Goal: Task Accomplishment & Management: Manage account settings

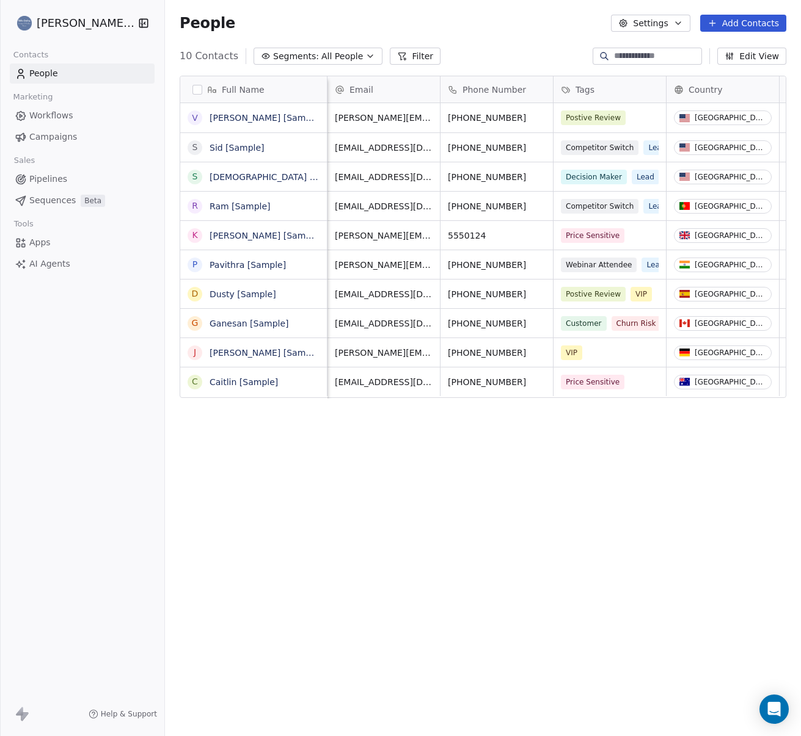
scroll to position [0, 2]
click at [673, 21] on button "Settings" at bounding box center [650, 23] width 79 height 17
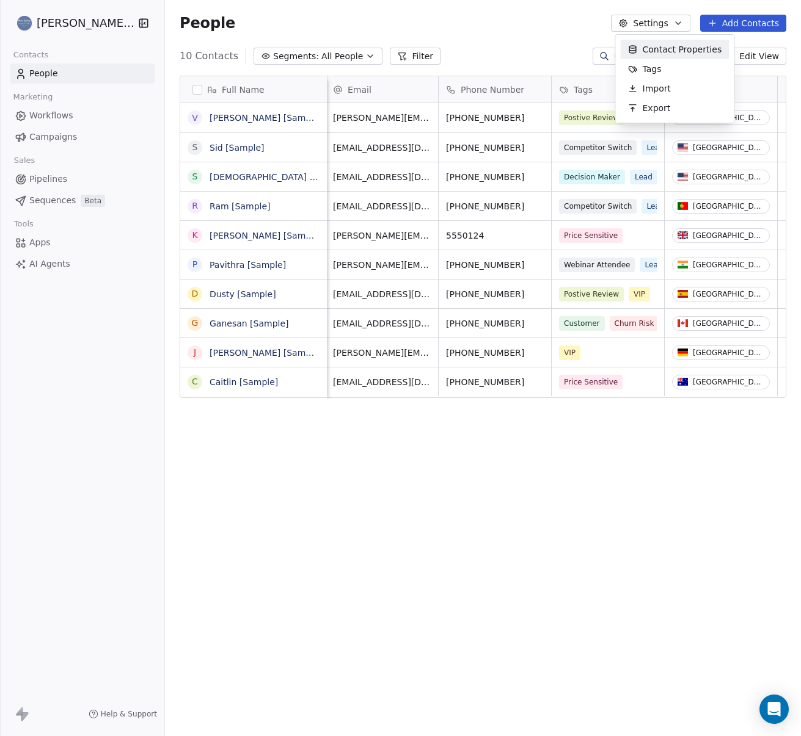
click at [595, 16] on html "[PERSON_NAME] Ltd Contacts People Marketing Workflows Campaigns Sales Pipelines…" at bounding box center [400, 368] width 801 height 736
click at [134, 711] on span "Help & Support" at bounding box center [129, 715] width 56 height 10
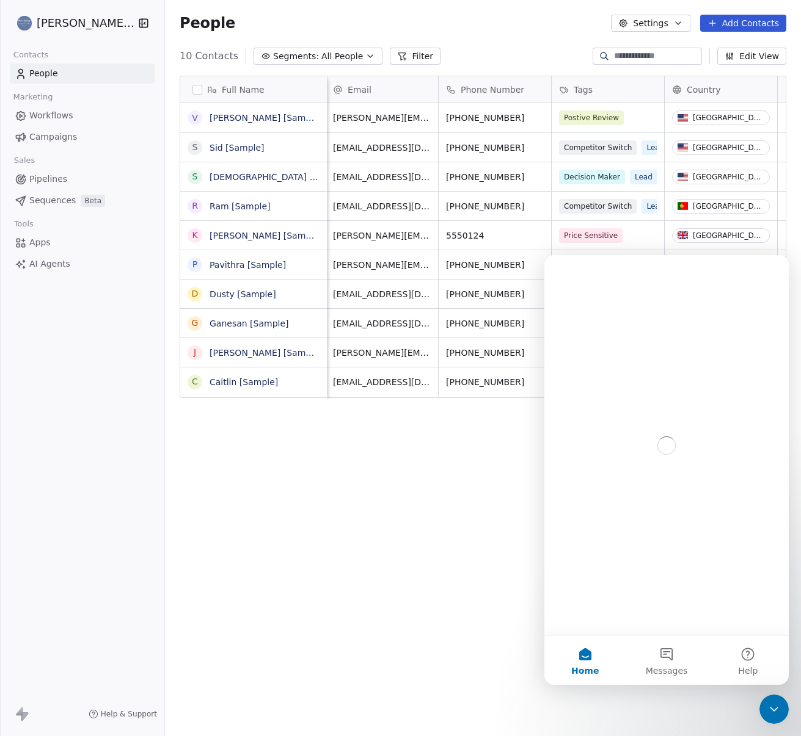
scroll to position [0, 0]
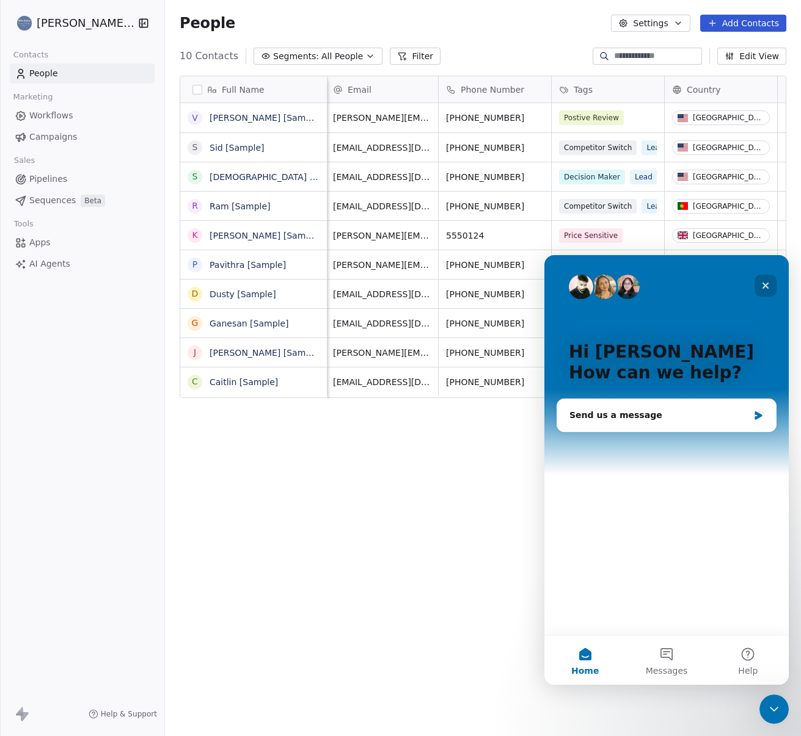
click at [763, 287] on icon "Close" at bounding box center [765, 286] width 10 height 10
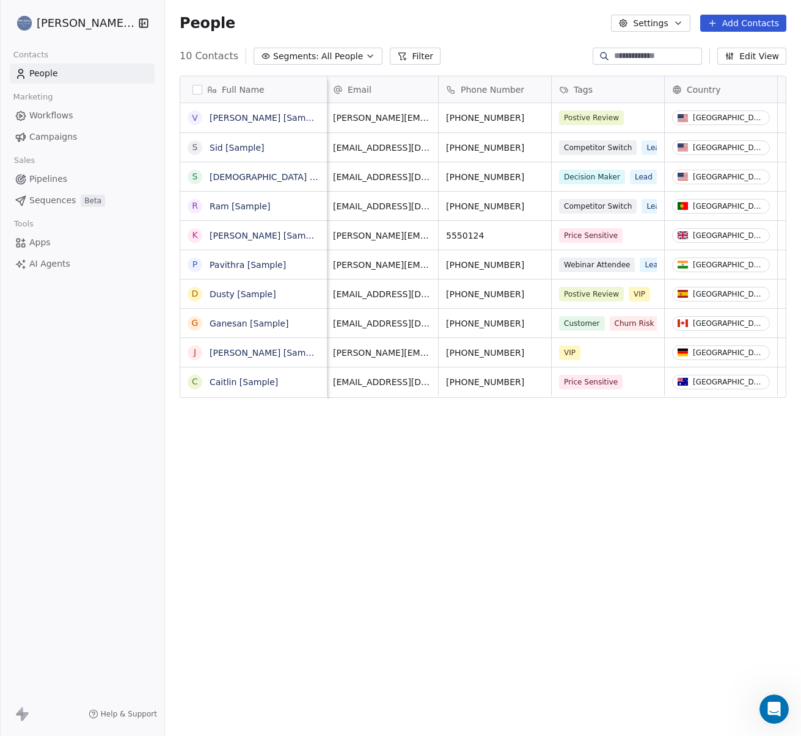
click at [35, 240] on span "Apps" at bounding box center [39, 242] width 21 height 13
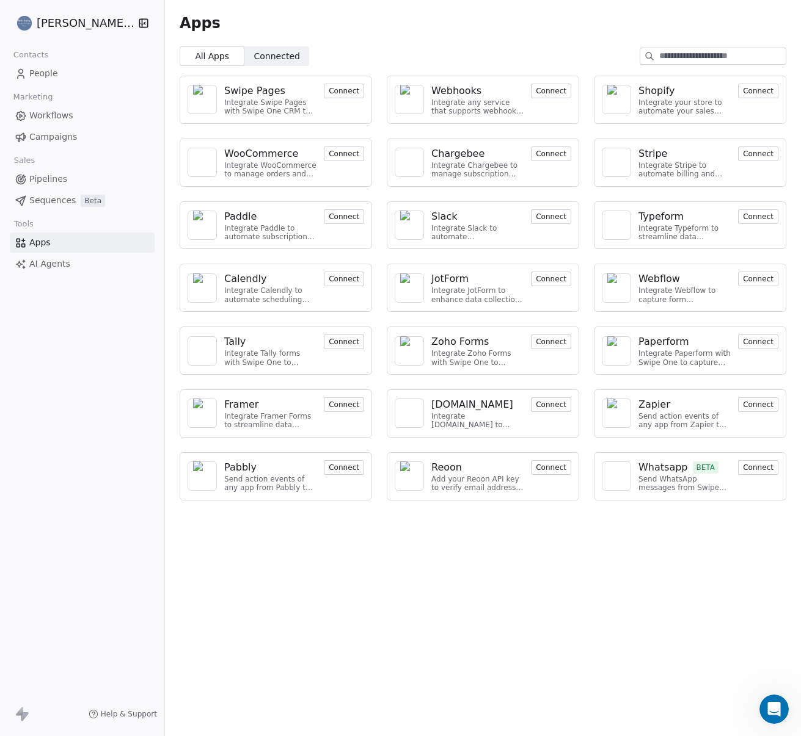
click at [51, 115] on span "Workflows" at bounding box center [51, 115] width 44 height 13
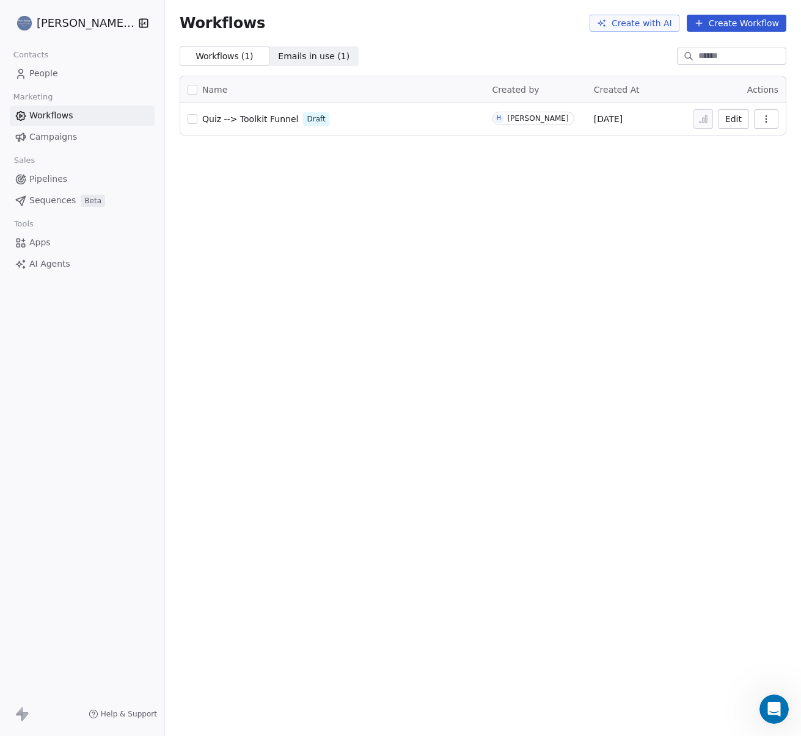
click at [239, 124] on link "Quiz --> Toolkit Funnel" at bounding box center [250, 119] width 96 height 12
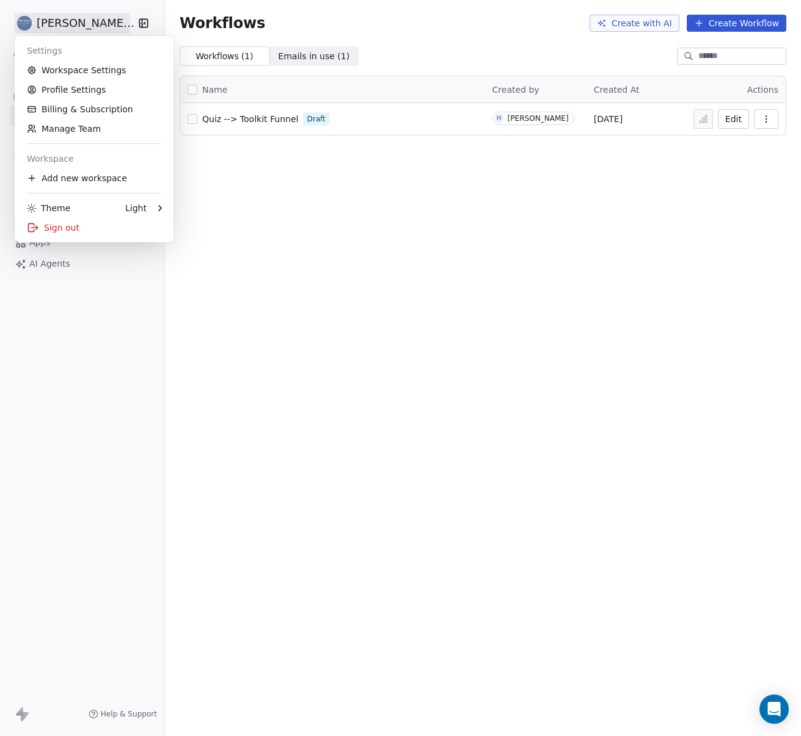
click at [57, 16] on html "Helen Soutar Ltd Contacts People Marketing Workflows Campaigns Sales Pipelines …" at bounding box center [400, 368] width 801 height 736
click at [98, 68] on link "Workspace Settings" at bounding box center [94, 70] width 149 height 20
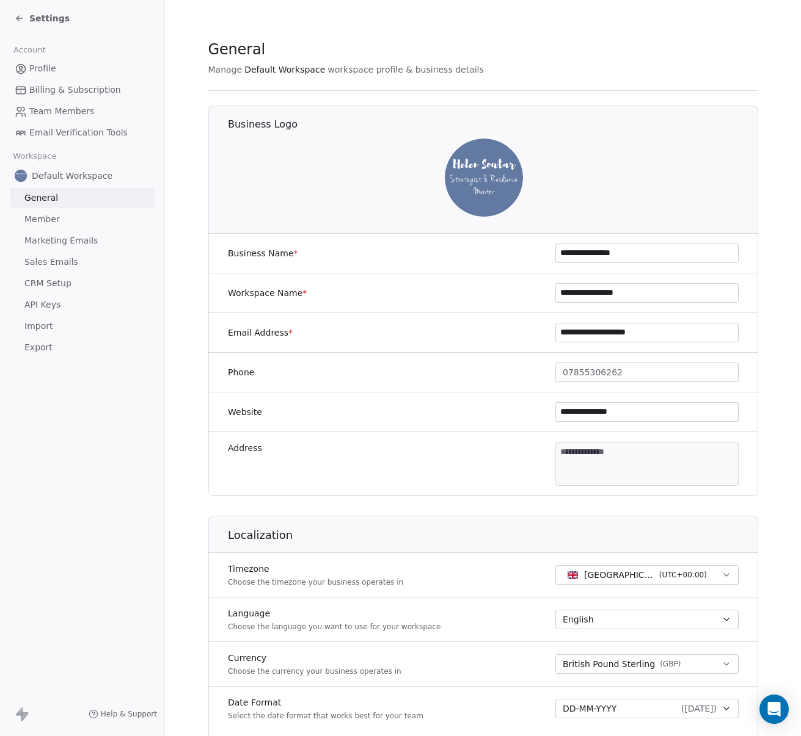
click at [56, 285] on span "CRM Setup" at bounding box center [47, 283] width 47 height 13
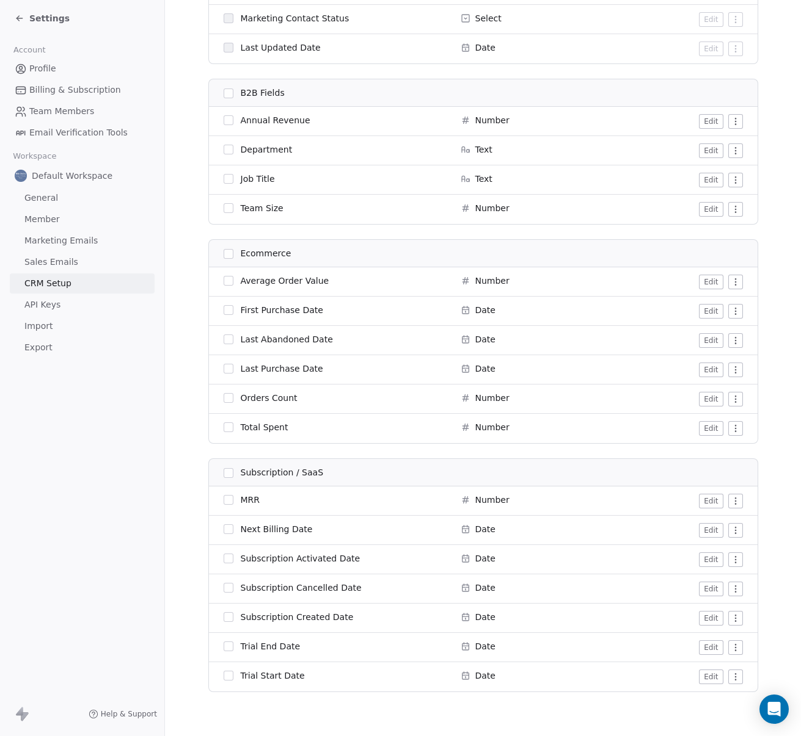
scroll to position [1138, 0]
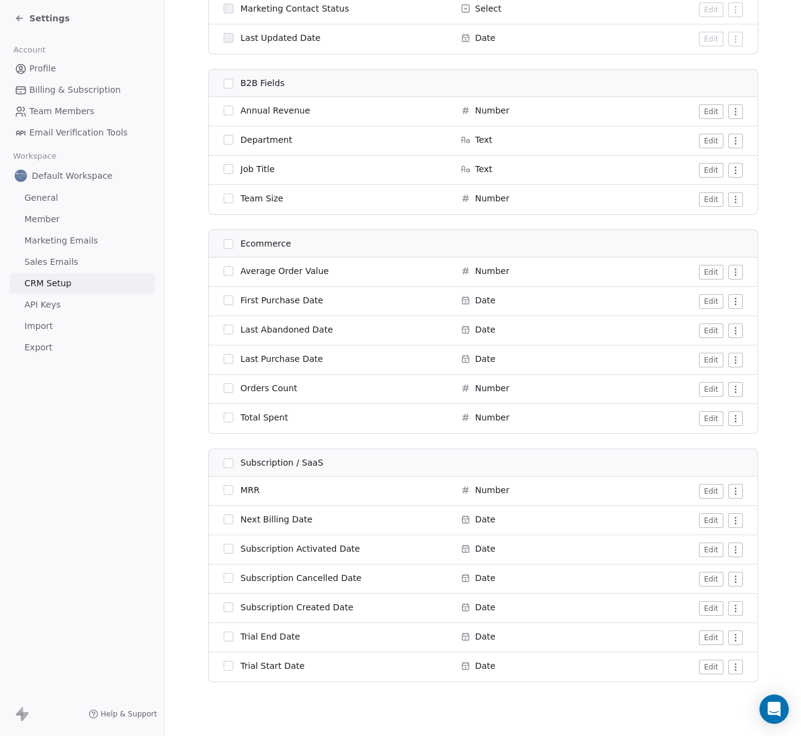
click at [57, 307] on span "API Keys" at bounding box center [42, 305] width 36 height 13
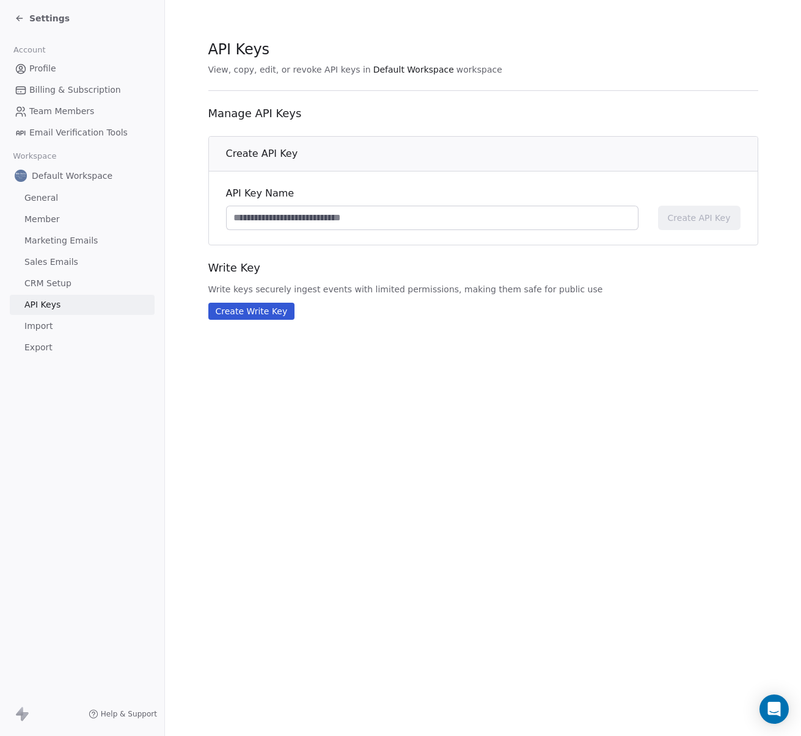
click at [51, 222] on span "Member" at bounding box center [41, 219] width 35 height 13
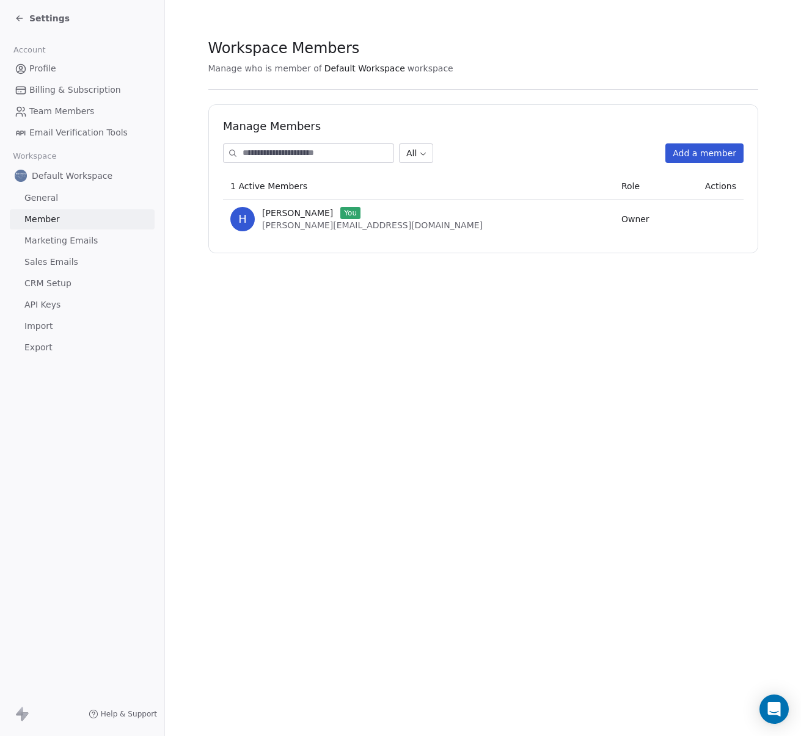
click at [91, 130] on span "Email Verification Tools" at bounding box center [78, 132] width 98 height 13
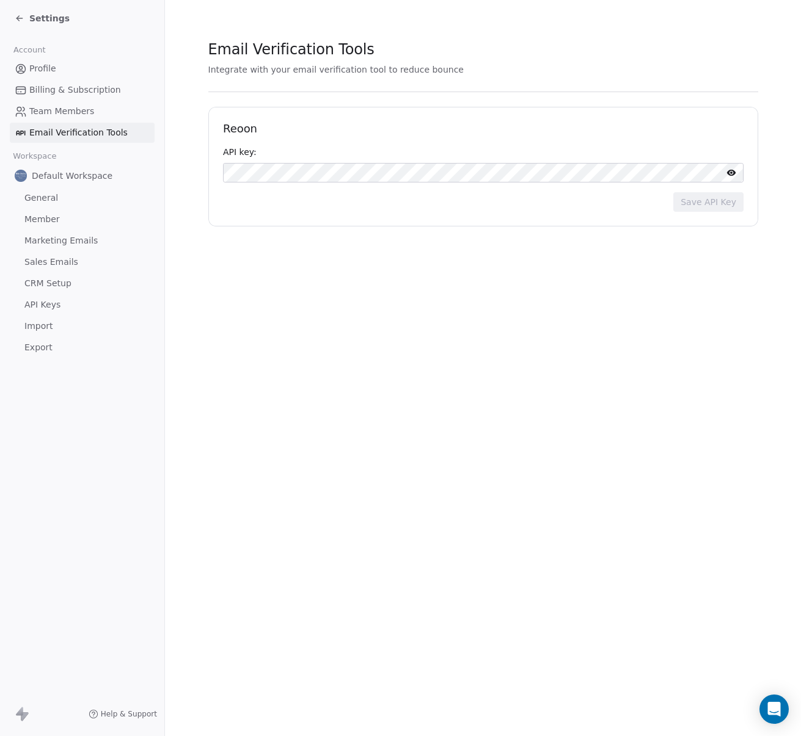
click at [67, 84] on span "Billing & Subscription" at bounding box center [75, 90] width 92 height 13
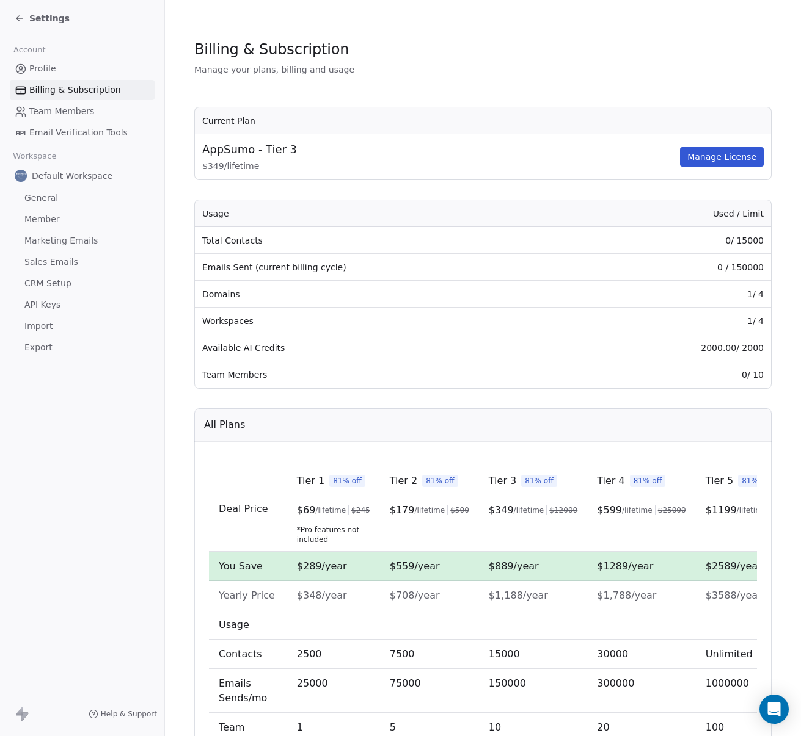
click at [59, 126] on span "Email Verification Tools" at bounding box center [78, 132] width 98 height 13
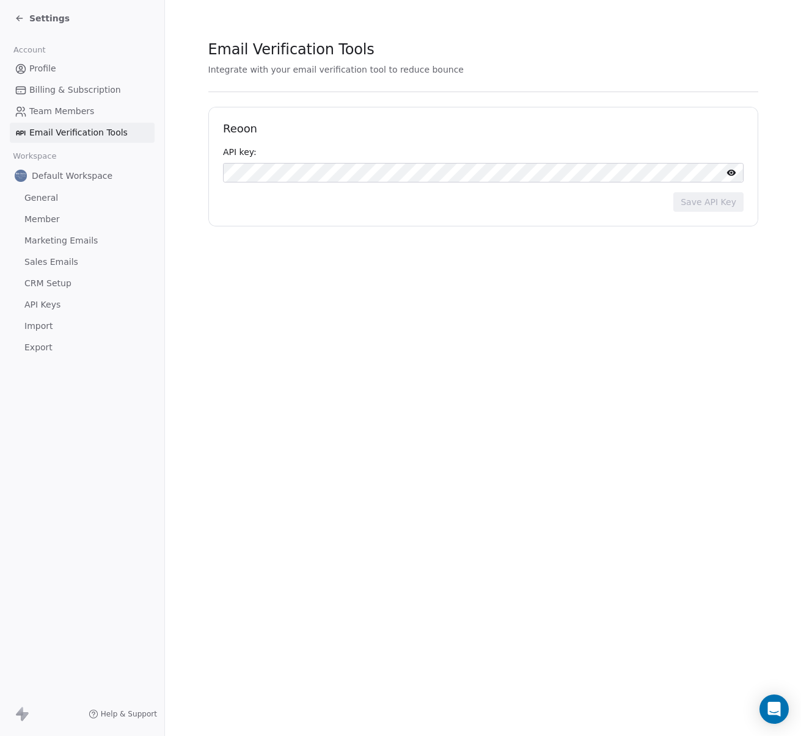
click at [77, 241] on span "Marketing Emails" at bounding box center [60, 241] width 73 height 13
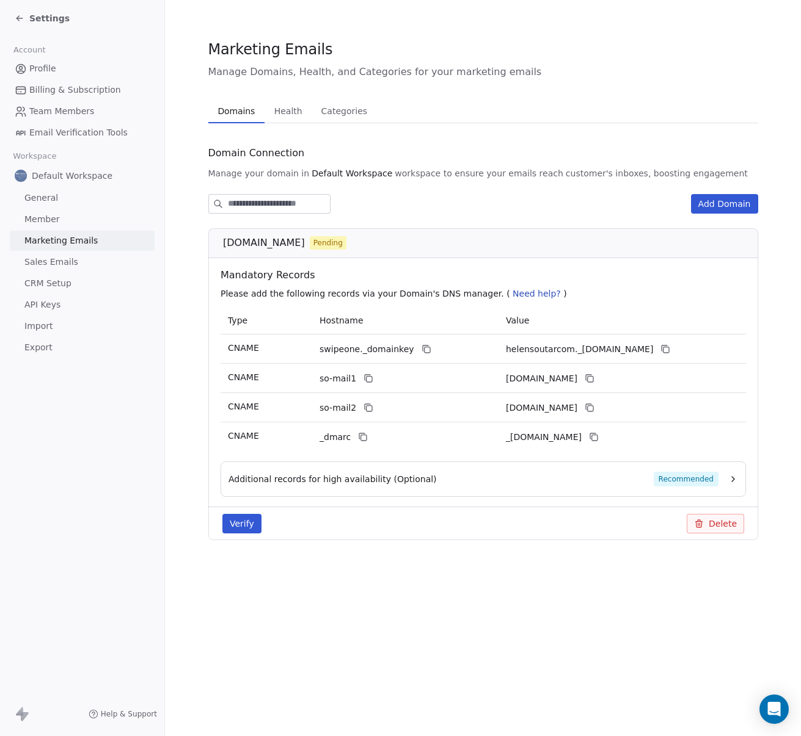
click at [50, 304] on span "API Keys" at bounding box center [42, 305] width 36 height 13
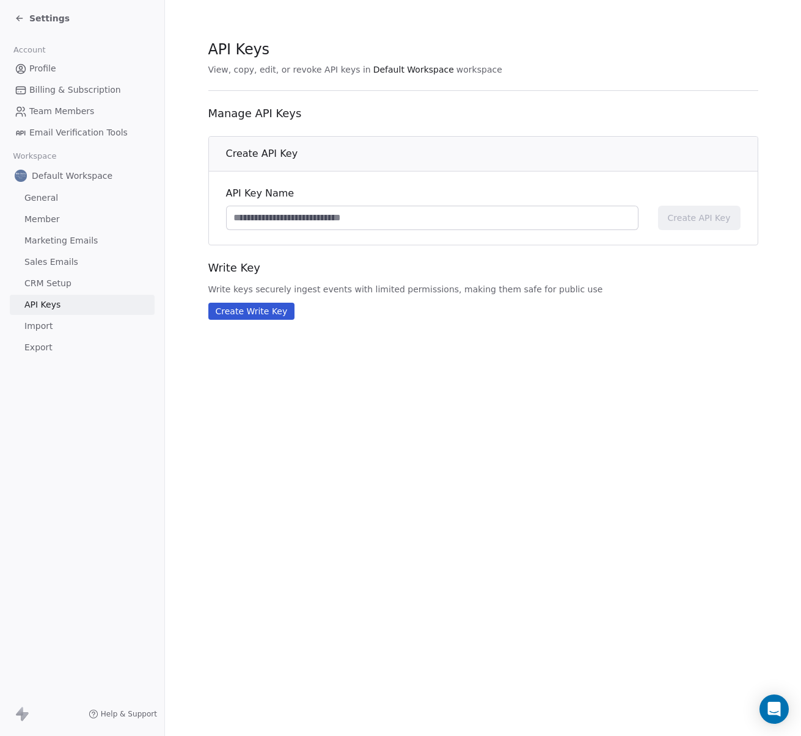
click at [74, 130] on span "Email Verification Tools" at bounding box center [78, 132] width 98 height 13
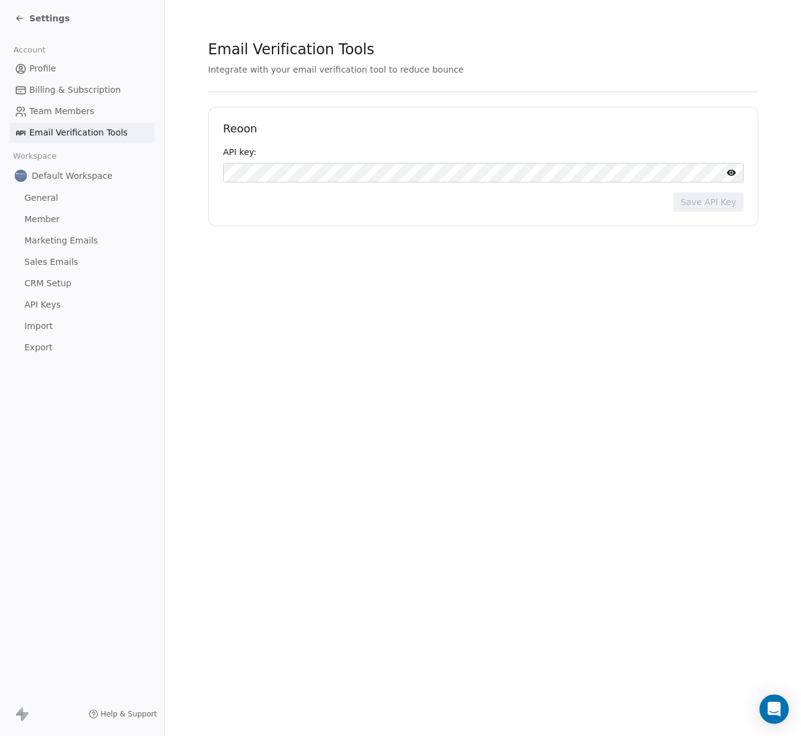
click at [54, 243] on span "Marketing Emails" at bounding box center [60, 241] width 73 height 13
